Goal: Navigation & Orientation: Find specific page/section

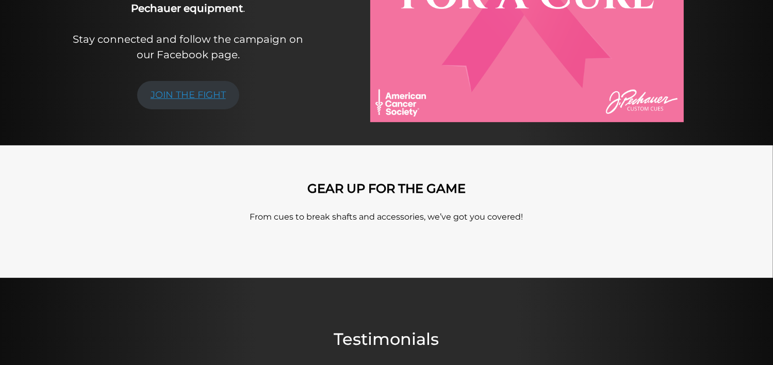
scroll to position [318, 0]
click at [196, 88] on link "JOIN THE FIGHT" at bounding box center [188, 95] width 102 height 28
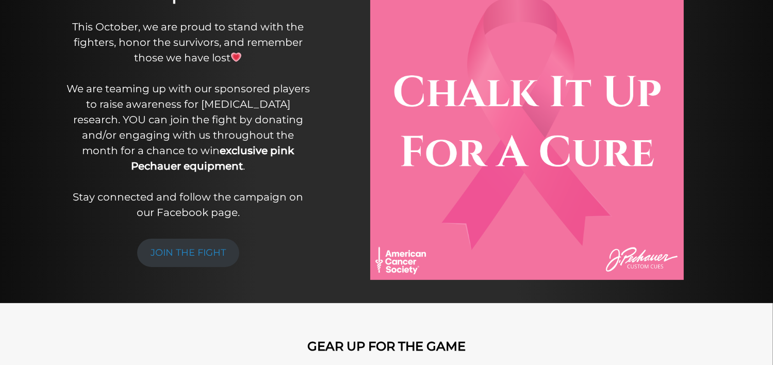
scroll to position [0, 0]
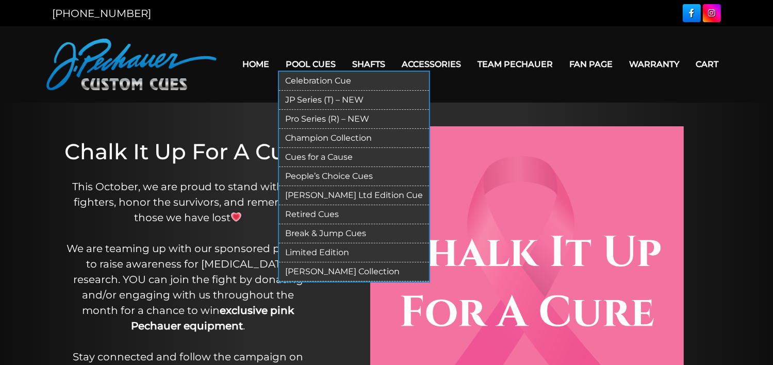
click at [318, 154] on link "Cues for a Cause" at bounding box center [354, 157] width 150 height 19
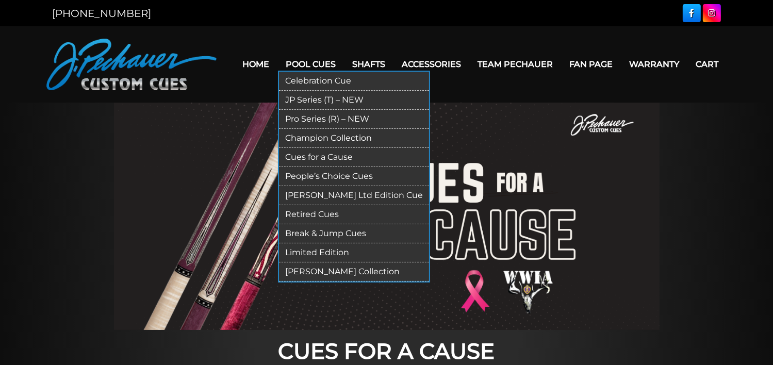
click at [308, 135] on link "Champion Collection" at bounding box center [354, 138] width 150 height 19
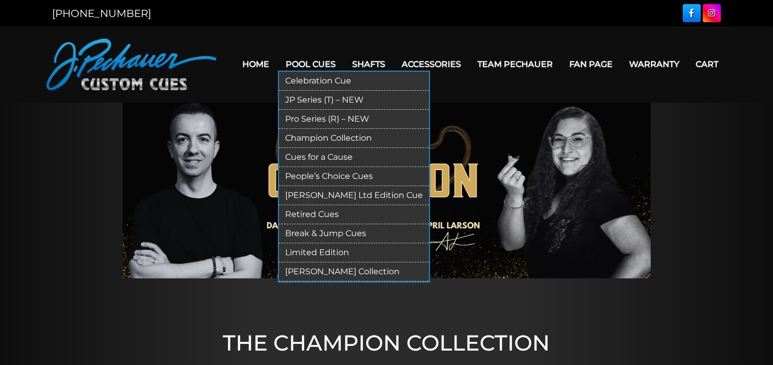
click at [307, 116] on link "Pro Series (R) – NEW" at bounding box center [354, 119] width 150 height 19
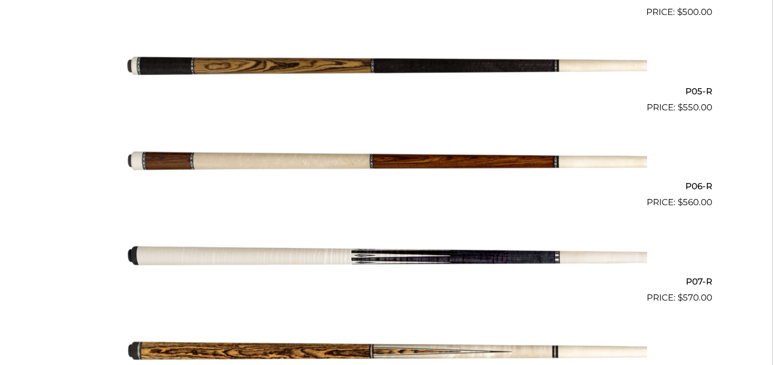
scroll to position [670, 0]
